Goal: Task Accomplishment & Management: Use online tool/utility

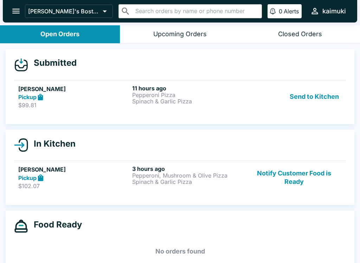
click at [162, 96] on p "Pepperoni Pizza" at bounding box center [187, 95] width 111 height 6
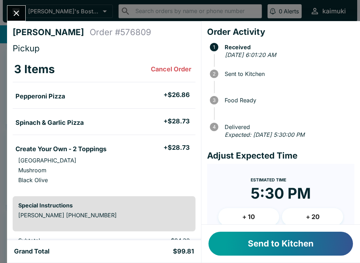
click at [314, 216] on button "+ 20" at bounding box center [312, 217] width 61 height 18
click at [301, 208] on button "+ 20" at bounding box center [312, 217] width 61 height 18
click at [248, 216] on button "+ 10" at bounding box center [248, 217] width 61 height 18
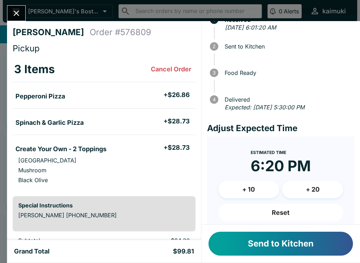
scroll to position [46, 0]
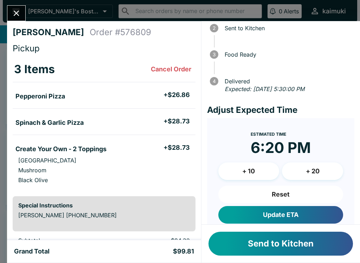
click at [253, 195] on button "Reset" at bounding box center [280, 195] width 125 height 18
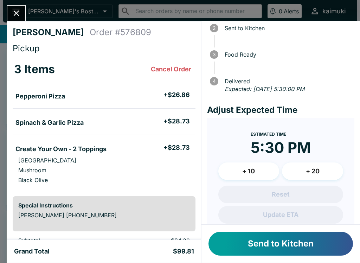
click at [304, 168] on button "+ 20" at bounding box center [312, 171] width 61 height 18
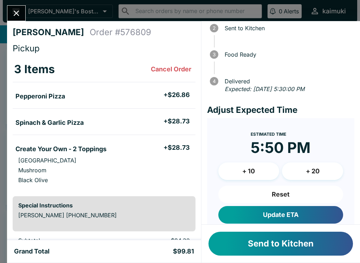
click at [242, 171] on button "+ 10" at bounding box center [248, 171] width 61 height 18
click at [273, 193] on button "Reset" at bounding box center [280, 195] width 125 height 18
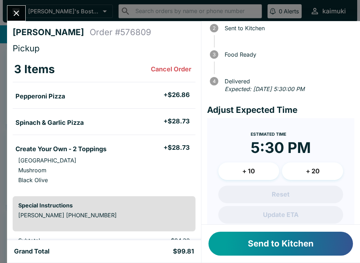
click at [246, 168] on button "+ 10" at bounding box center [248, 171] width 61 height 18
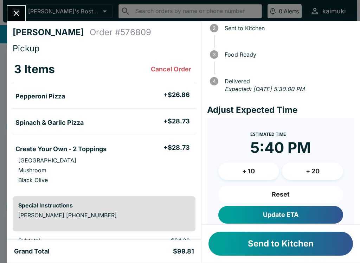
click at [272, 247] on button "Send to Kitchen" at bounding box center [280, 244] width 144 height 24
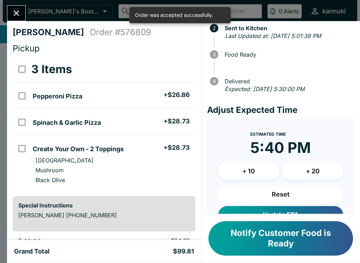
click at [24, 16] on button "Close" at bounding box center [16, 13] width 18 height 15
